Goal: Task Accomplishment & Management: Manage account settings

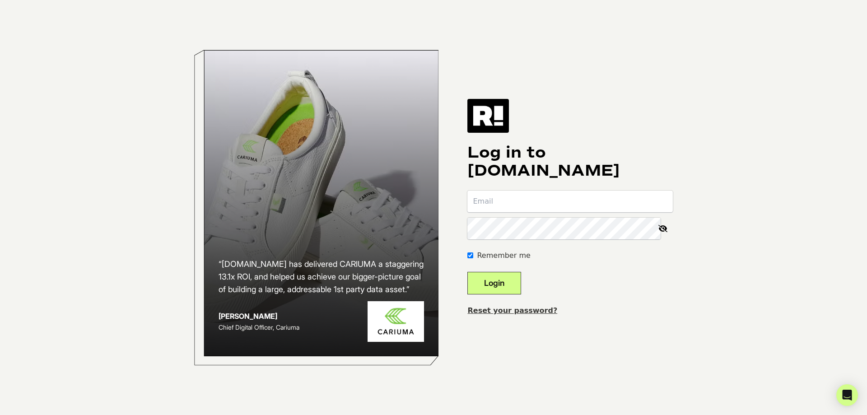
click at [602, 204] on input "email" at bounding box center [569, 202] width 205 height 22
click at [559, 200] on input "email" at bounding box center [569, 202] width 205 height 22
paste input "dstrickland@dreambrands.com"
type input "dstrickland@dreambrands.com"
click at [513, 284] on button "Login" at bounding box center [494, 283] width 54 height 23
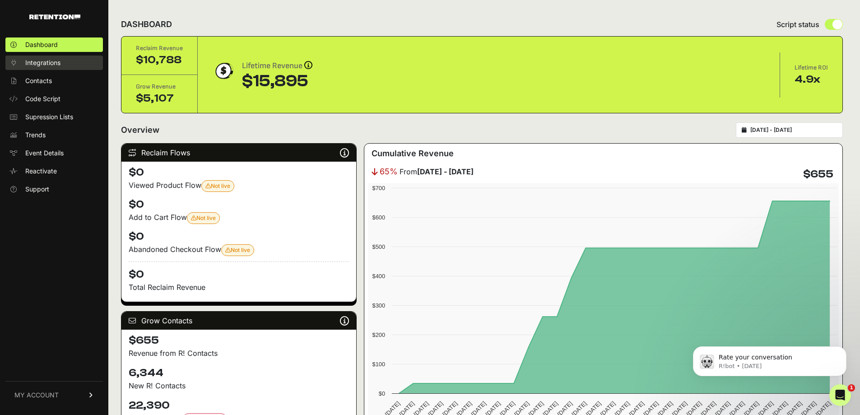
click at [42, 59] on span "Integrations" at bounding box center [42, 62] width 35 height 9
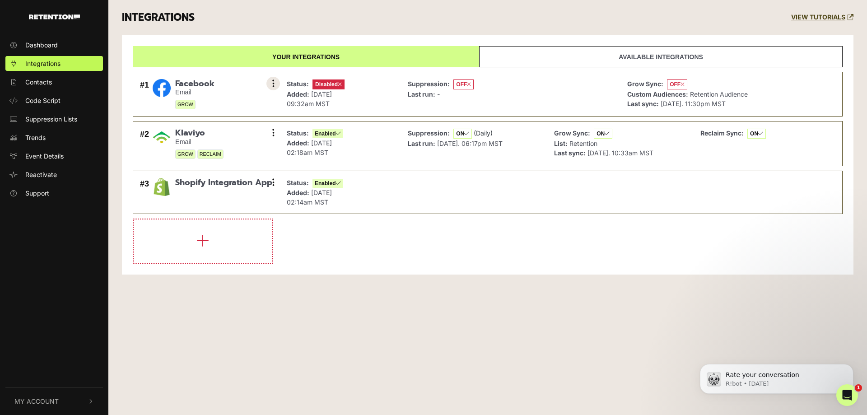
click at [273, 82] on icon at bounding box center [273, 83] width 2 height 9
click at [274, 82] on icon at bounding box center [273, 83] width 2 height 9
click at [277, 81] on button at bounding box center [273, 84] width 14 height 14
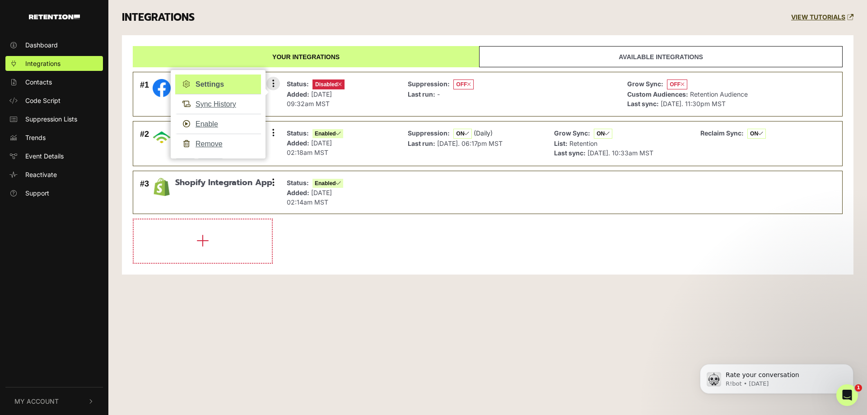
click at [220, 85] on link "Settings" at bounding box center [218, 85] width 86 height 20
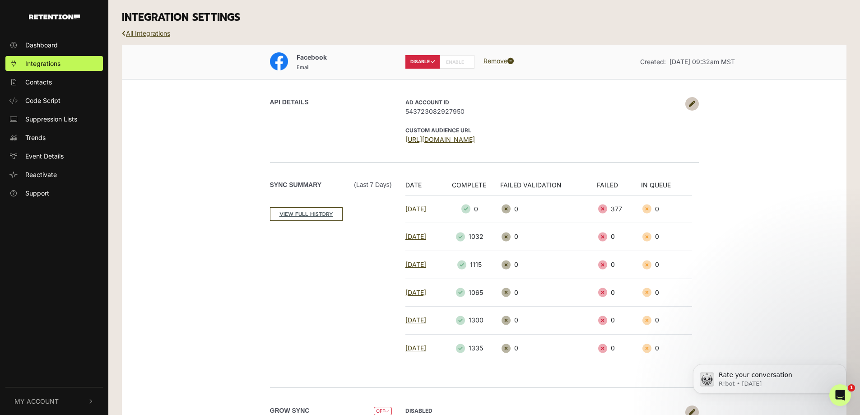
click at [458, 59] on label "ENABLE" at bounding box center [457, 62] width 35 height 14
click at [150, 34] on link "All Integrations" at bounding box center [146, 33] width 48 height 8
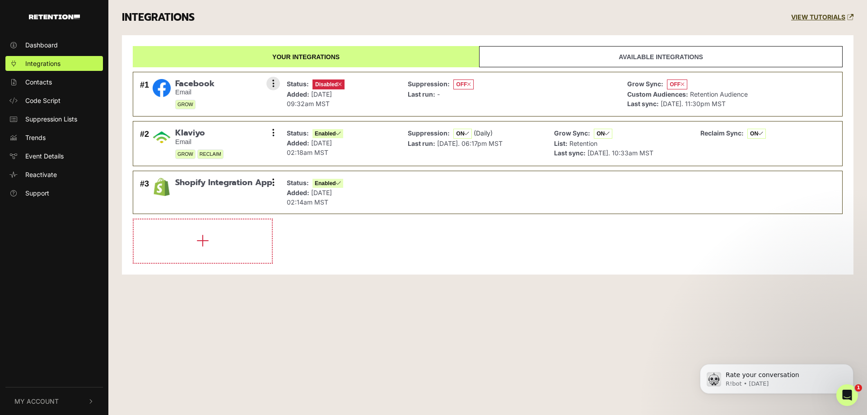
click at [266, 83] on div "#1 Facebook Email GROW Settings Sync History Enable Remove" at bounding box center [208, 94] width 140 height 35
click at [274, 83] on icon at bounding box center [273, 83] width 2 height 9
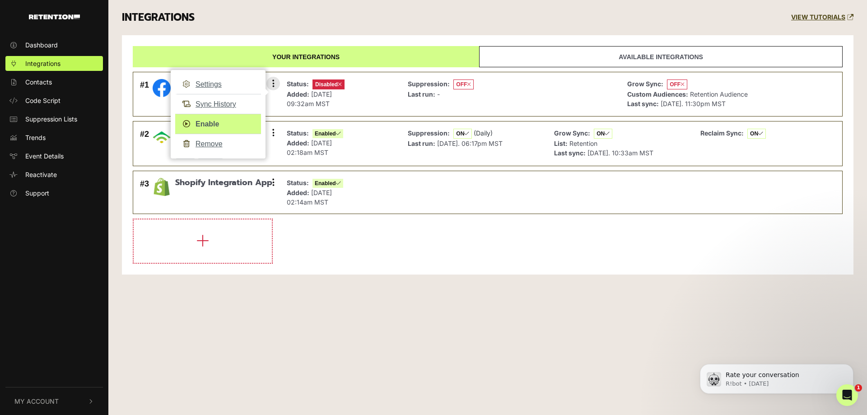
click at [210, 123] on link "Enable" at bounding box center [218, 124] width 86 height 20
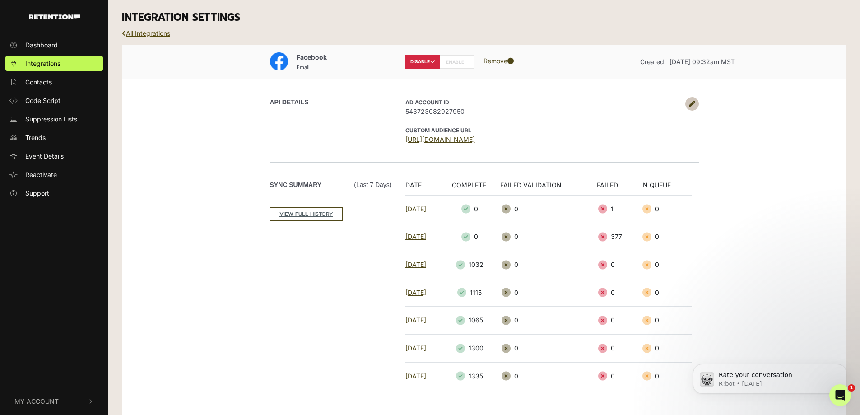
click at [159, 33] on link "All Integrations" at bounding box center [146, 33] width 48 height 8
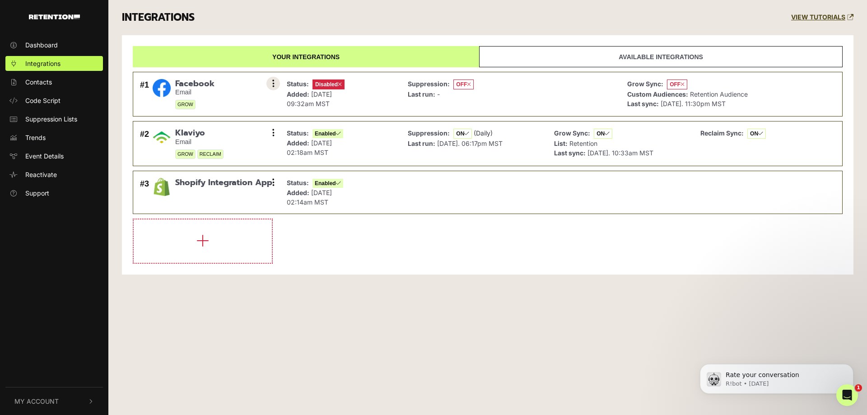
click at [275, 84] on button at bounding box center [273, 84] width 14 height 14
click at [272, 81] on button at bounding box center [273, 84] width 14 height 14
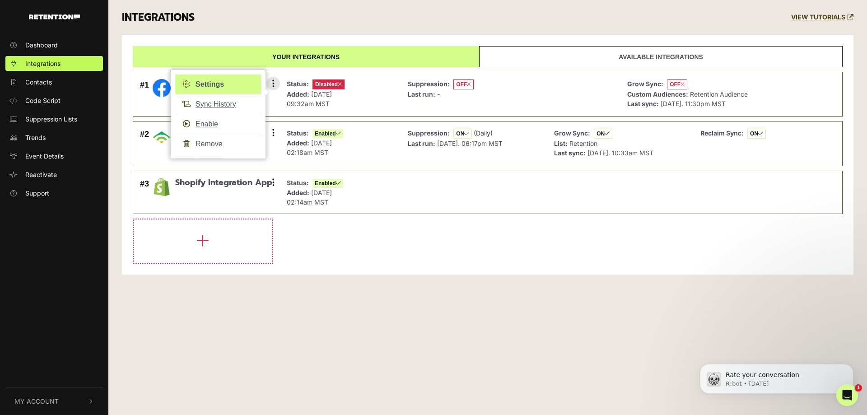
click at [214, 84] on link "Settings" at bounding box center [218, 85] width 86 height 20
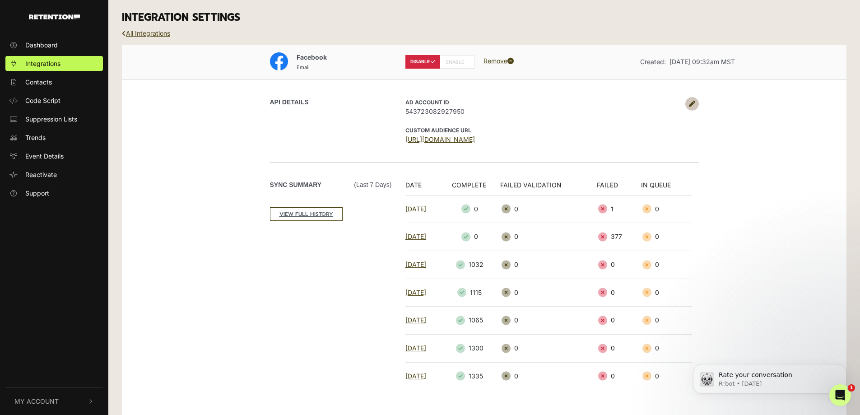
click at [695, 101] on icon at bounding box center [692, 104] width 6 height 6
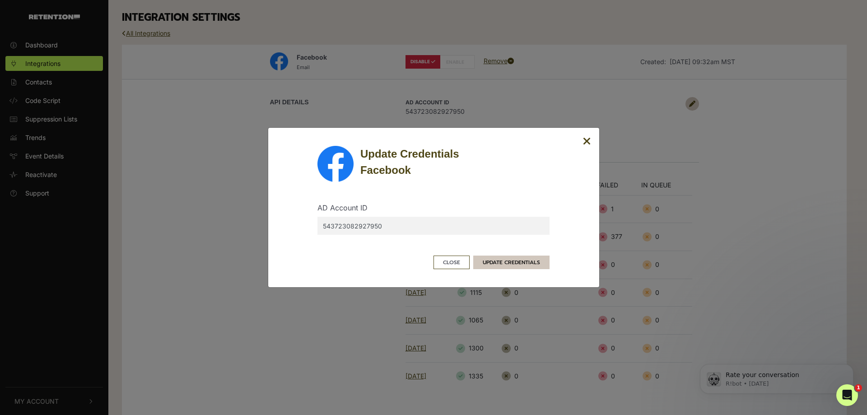
click at [506, 261] on button "UPDATE CREDENTIALS" at bounding box center [511, 263] width 76 height 14
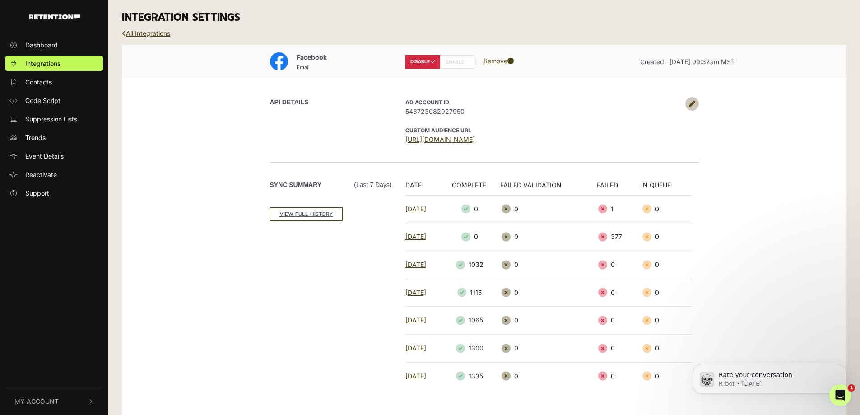
click at [504, 117] on div "AD Account ID 543723082927950 CUSTOM AUDIENCE URL [URL][DOMAIN_NAME]" at bounding box center [549, 120] width 300 height 47
click at [693, 106] on icon at bounding box center [692, 104] width 6 height 6
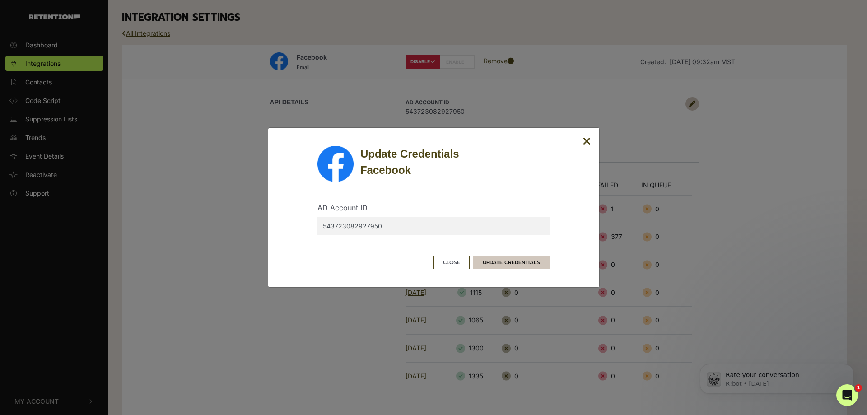
click at [512, 262] on button "UPDATE CREDENTIALS" at bounding box center [511, 263] width 76 height 14
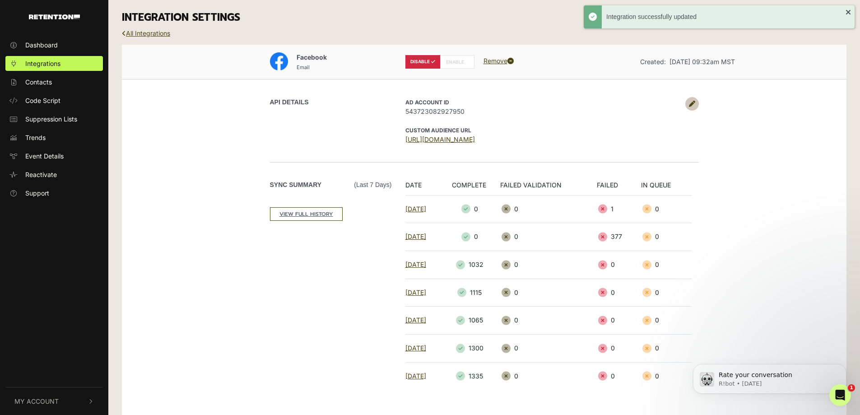
click at [756, 120] on div "Facebook Email DISABLE ENABLE Remove Created: [DATE] 09:32am MST API DETAILS AD…" at bounding box center [484, 260] width 725 height 431
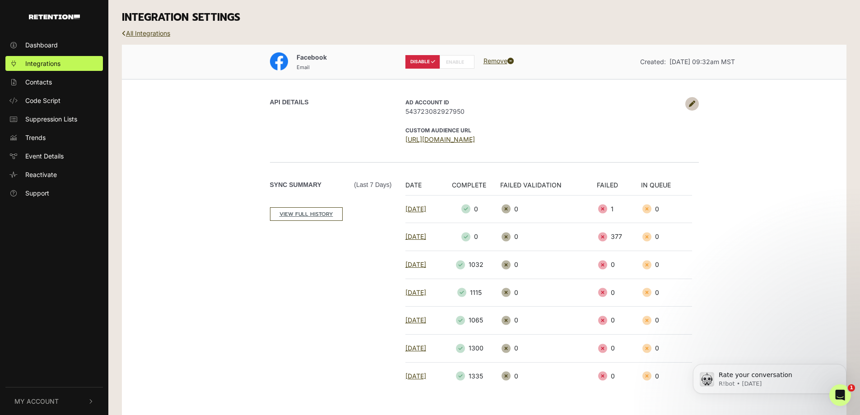
click at [455, 61] on label "ENABLE" at bounding box center [457, 62] width 35 height 14
radio input "false"
radio input "true"
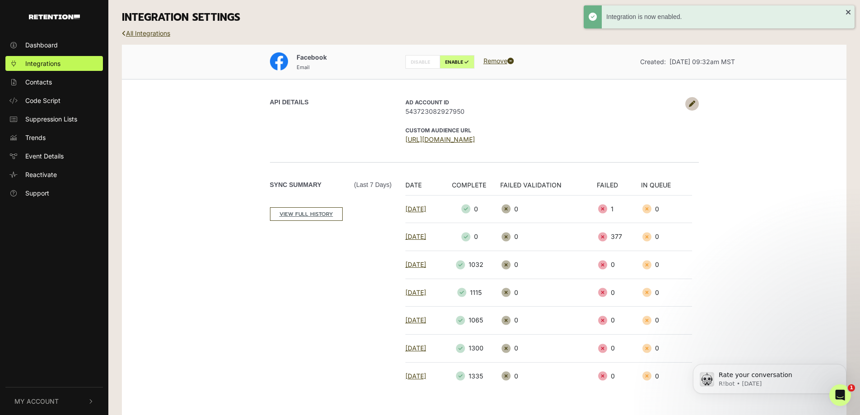
click at [789, 140] on div "Facebook Email DISABLE ENABLE Remove Created: Dec 20, 2024 09:32am MST API DETA…" at bounding box center [484, 260] width 725 height 431
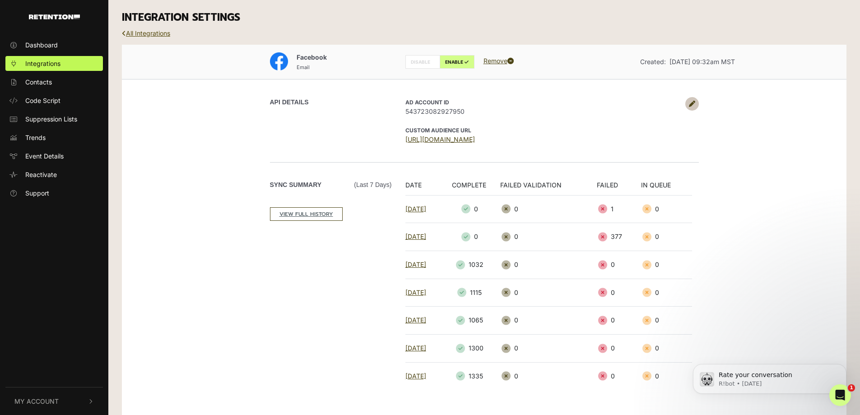
click at [163, 33] on link "All Integrations" at bounding box center [146, 33] width 48 height 8
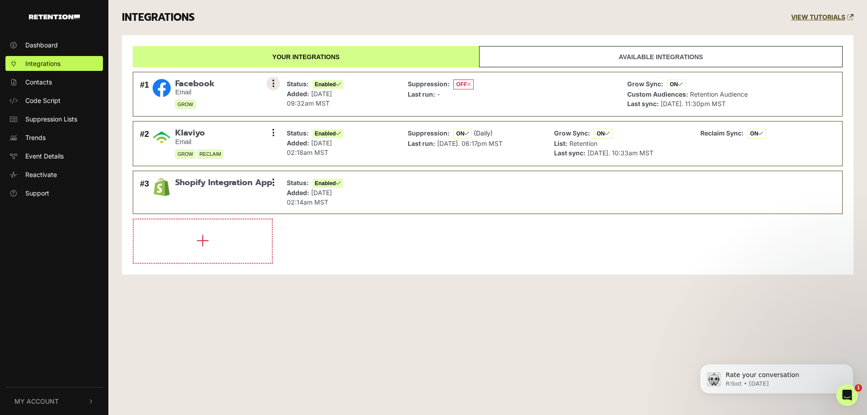
click at [275, 84] on button at bounding box center [273, 84] width 14 height 14
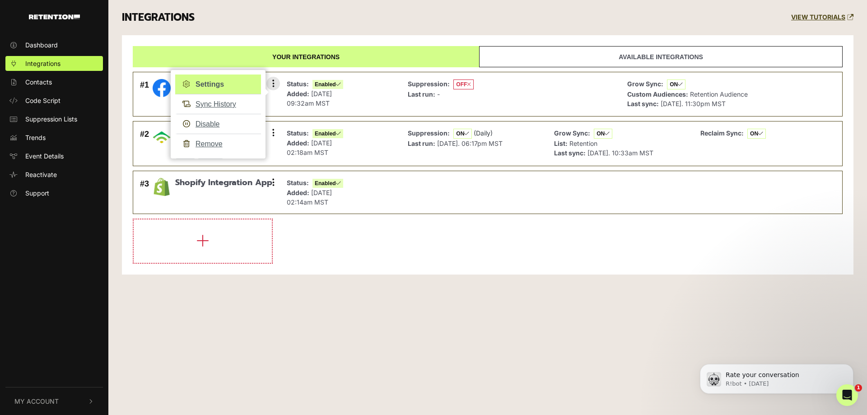
click at [221, 84] on link "Settings" at bounding box center [218, 85] width 86 height 20
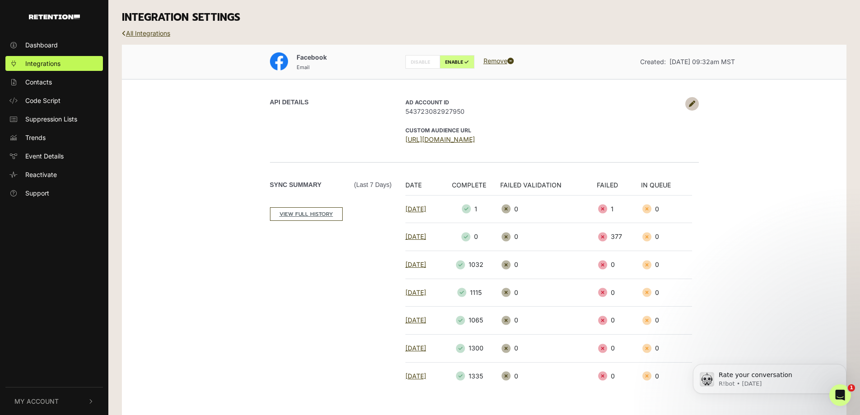
click at [755, 190] on div "Facebook Email DISABLE ENABLE Remove Created: [DATE] 09:32am MST API DETAILS AD…" at bounding box center [484, 276] width 725 height 462
click at [56, 395] on button "My Account" at bounding box center [54, 401] width 98 height 28
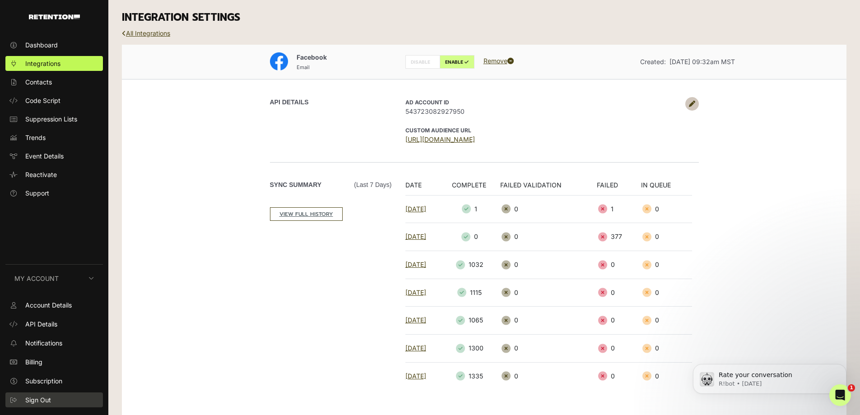
click at [46, 401] on span "Sign Out" at bounding box center [38, 399] width 26 height 9
